Goal: Information Seeking & Learning: Learn about a topic

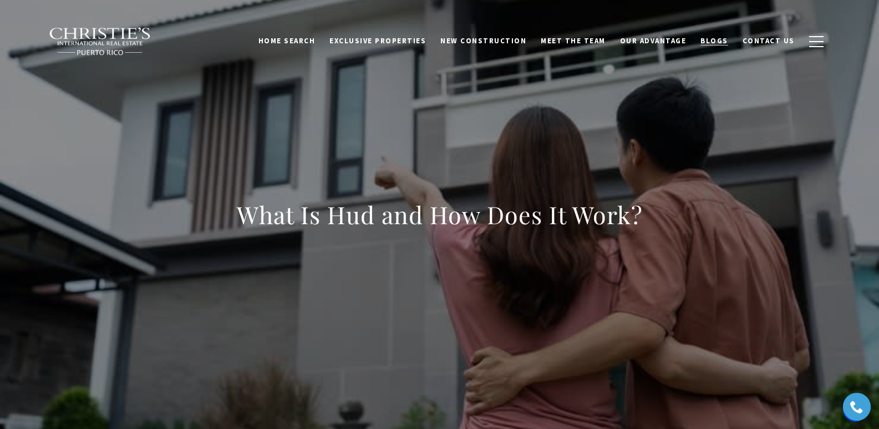
click at [719, 40] on span "Blogs" at bounding box center [714, 40] width 28 height 9
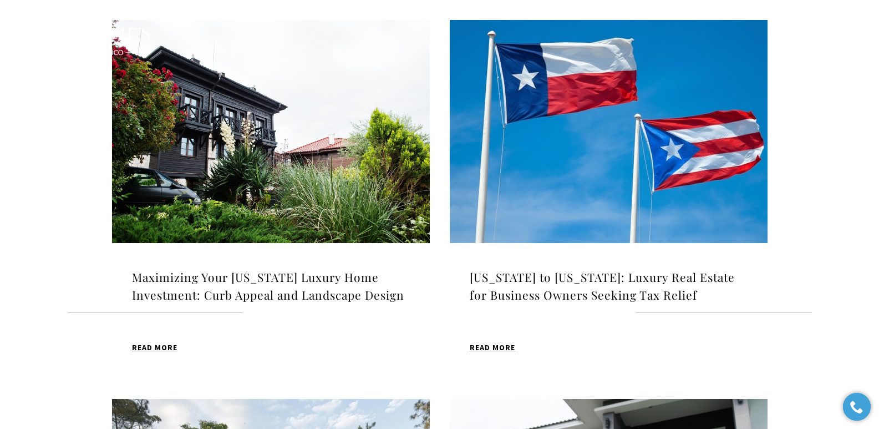
scroll to position [411, 0]
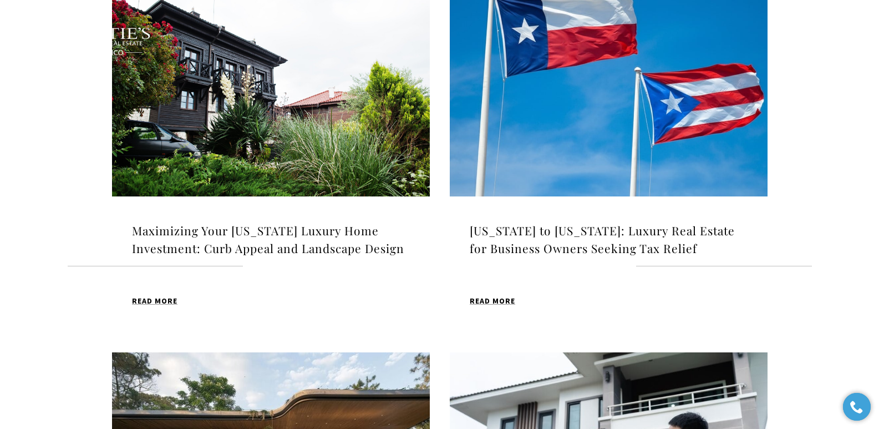
click at [303, 240] on h4 "Maximizing Your [US_STATE] Luxury Home Investment: Curb Appeal and Landscape De…" at bounding box center [271, 239] width 278 height 35
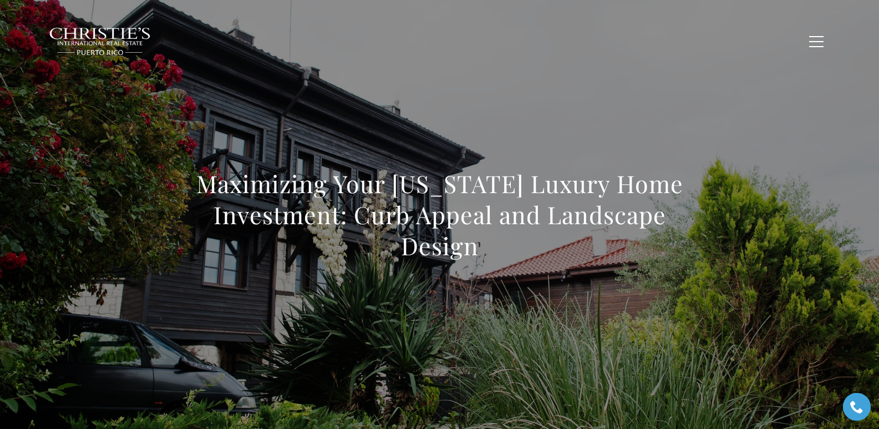
drag, startPoint x: 177, startPoint y: 177, endPoint x: 521, endPoint y: 253, distance: 352.0
click at [521, 253] on div "Maximizing Your [US_STATE] Luxury Home Investment: Curb Appeal and Landscape De…" at bounding box center [440, 221] width 776 height 333
copy h1 "Maximizing Your [US_STATE] Luxury Home Investment: Curb Appeal and Landscape De…"
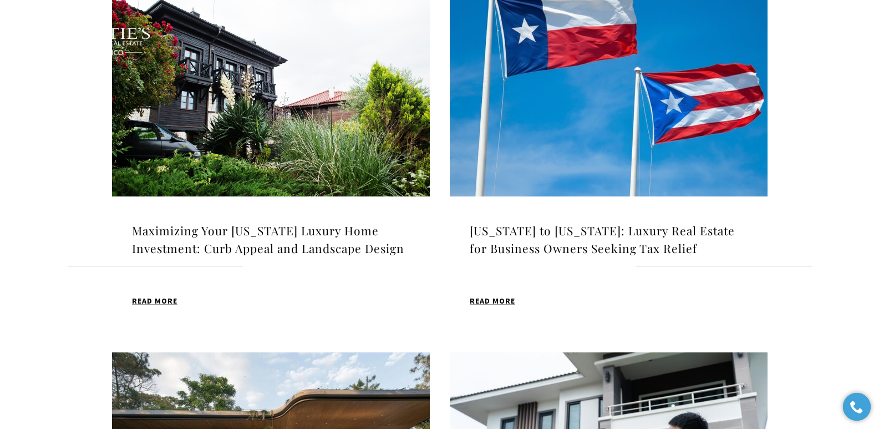
click at [569, 233] on h4 "[US_STATE] to [US_STATE]: Luxury Real Estate for Business Owners Seeking Tax Re…" at bounding box center [609, 239] width 278 height 35
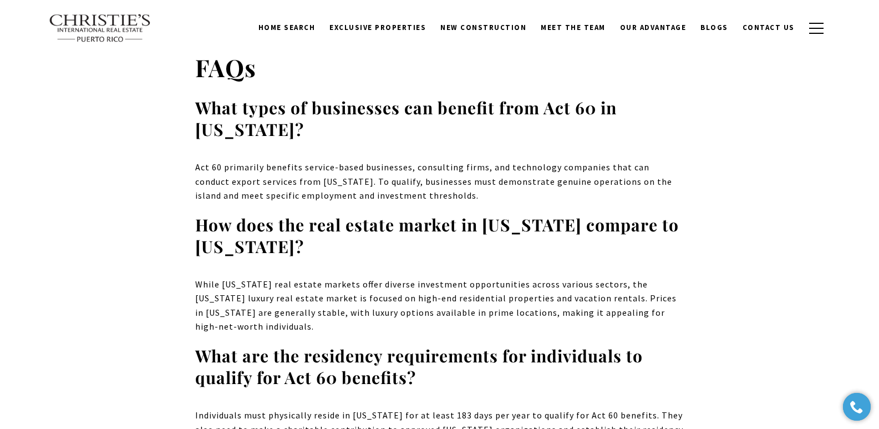
scroll to position [7166, 0]
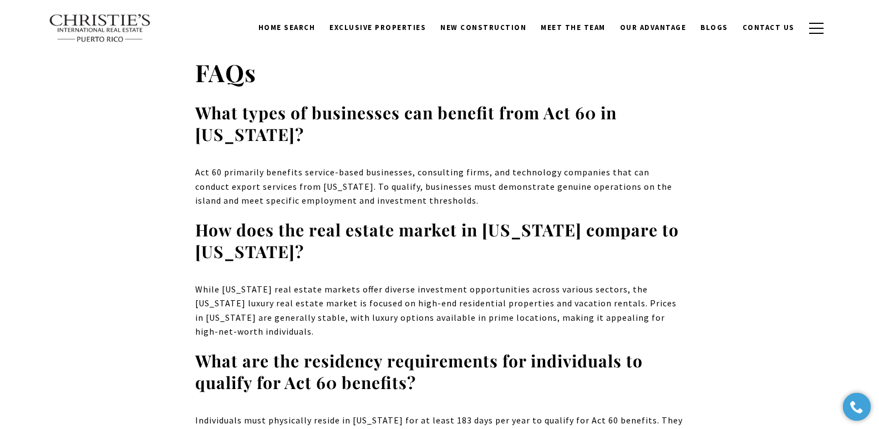
drag, startPoint x: 195, startPoint y: 146, endPoint x: 388, endPoint y: 339, distance: 272.5
copy div "Business owners across Texas are discovering a compelling opportunity that comb…"
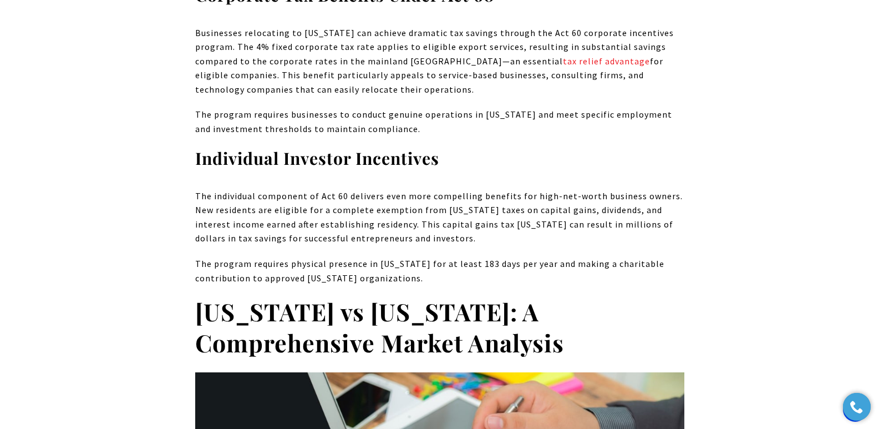
scroll to position [1141, 0]
